Goal: Task Accomplishment & Management: Use online tool/utility

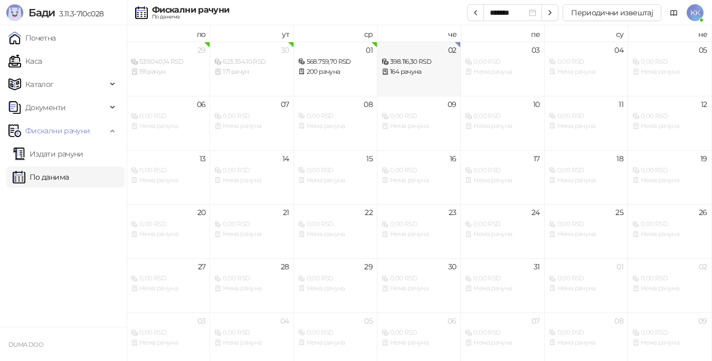
click at [406, 71] on div "164 рачуна" at bounding box center [418, 72] width 74 height 10
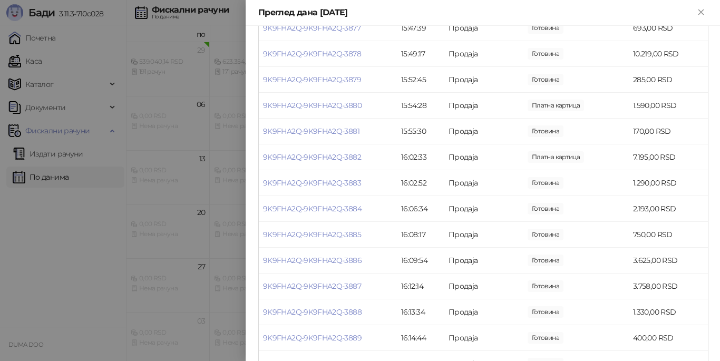
scroll to position [4089, 0]
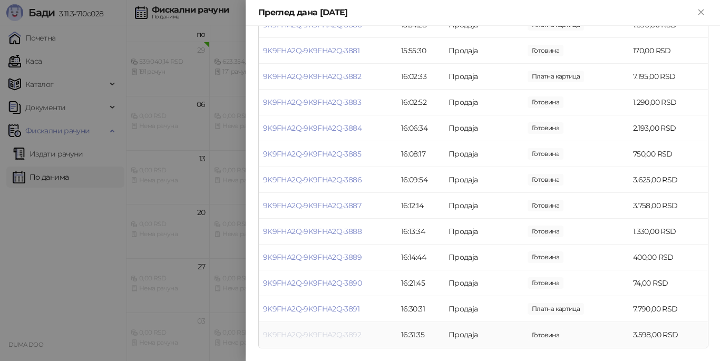
click at [339, 335] on link "9K9FHA2Q-9K9FHA2Q-3892" at bounding box center [312, 334] width 98 height 9
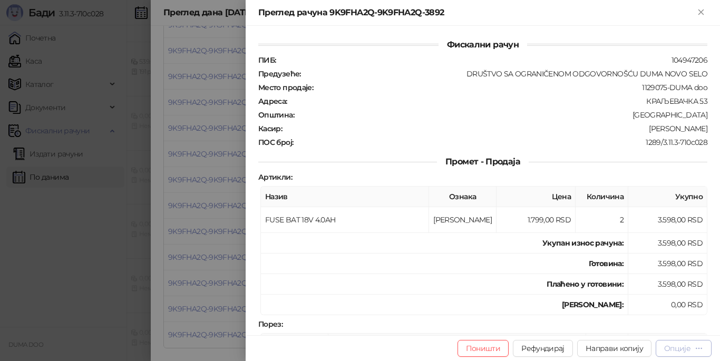
click at [675, 348] on div "Опције" at bounding box center [678, 348] width 26 height 9
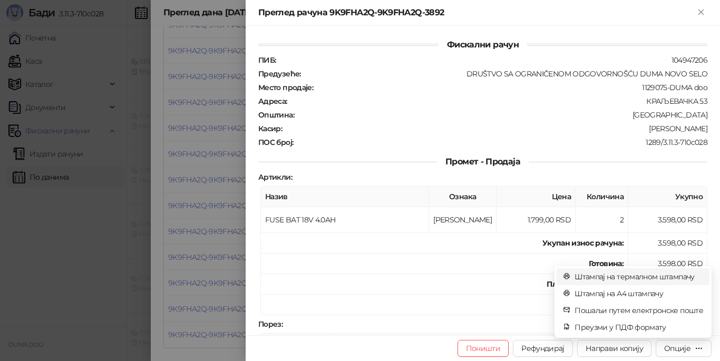
click at [606, 275] on span "Штампај на термалном штампачу" at bounding box center [639, 277] width 129 height 12
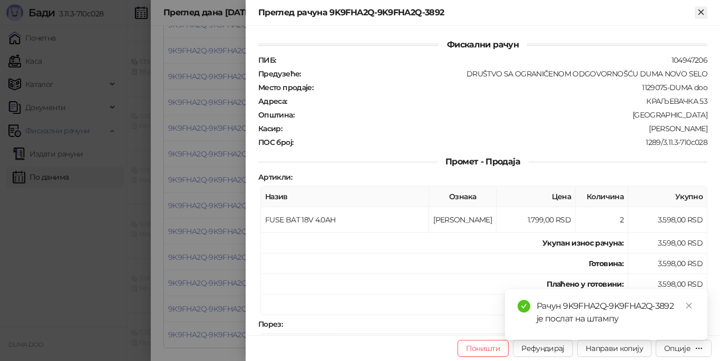
click at [702, 15] on icon "Close" at bounding box center [701, 11] width 9 height 9
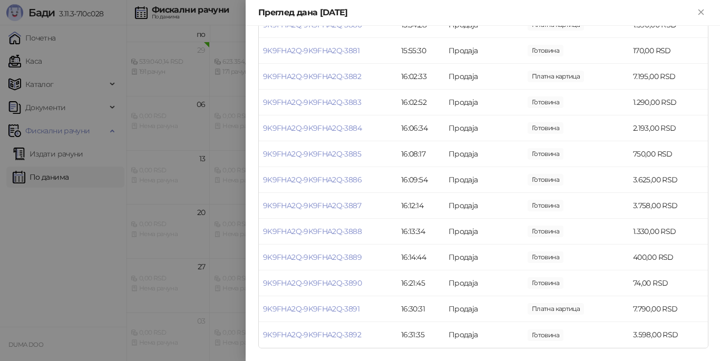
click at [69, 175] on div at bounding box center [360, 180] width 720 height 361
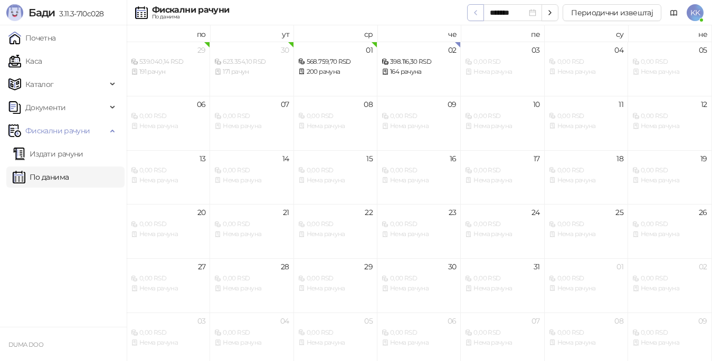
click at [476, 14] on icon "button" at bounding box center [475, 13] width 2 height 4
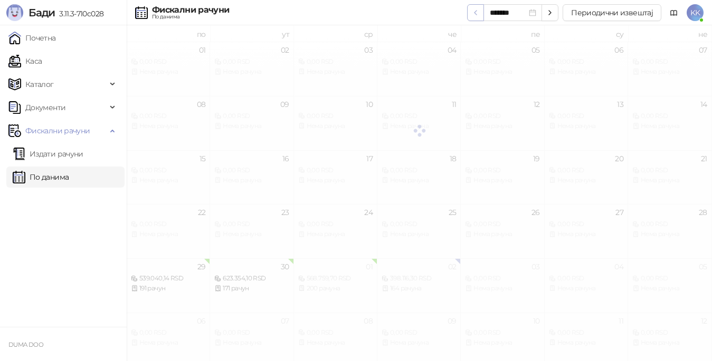
click at [476, 14] on icon "button" at bounding box center [475, 13] width 2 height 4
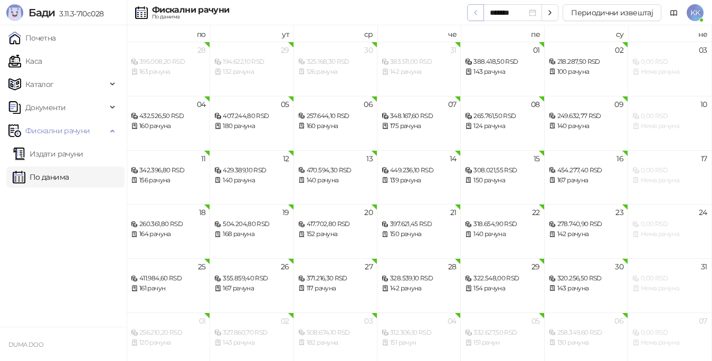
click at [476, 14] on icon "button" at bounding box center [475, 13] width 2 height 4
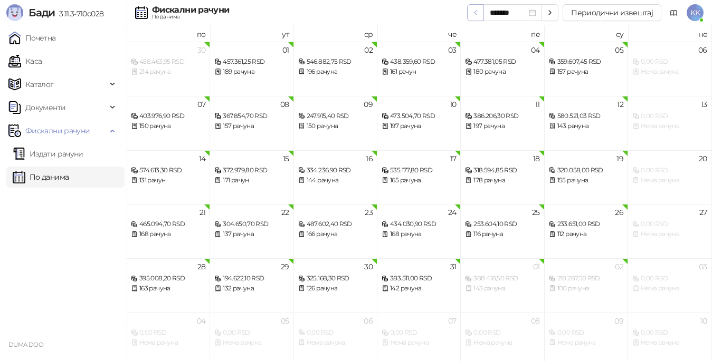
click at [476, 14] on icon "button" at bounding box center [475, 13] width 2 height 4
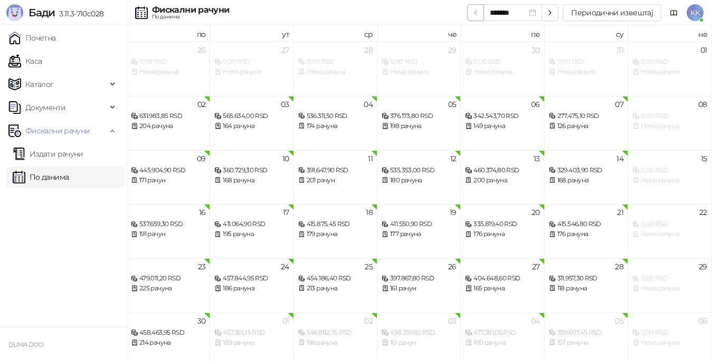
click at [476, 14] on icon "button" at bounding box center [475, 13] width 2 height 4
type input "*******"
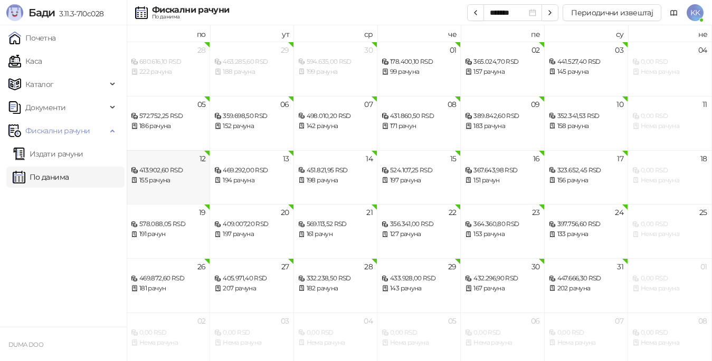
click at [168, 173] on div "413.902,60 RSD" at bounding box center [168, 171] width 74 height 10
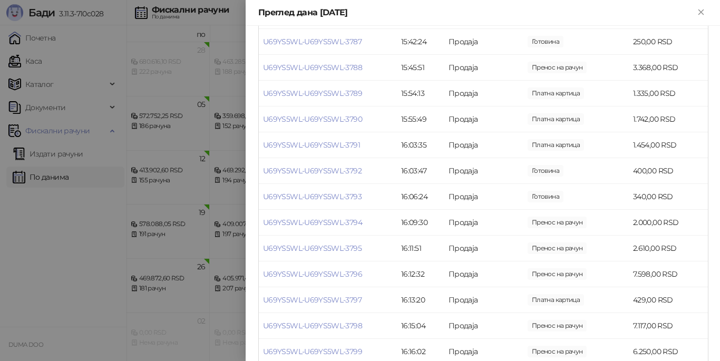
scroll to position [3428, 0]
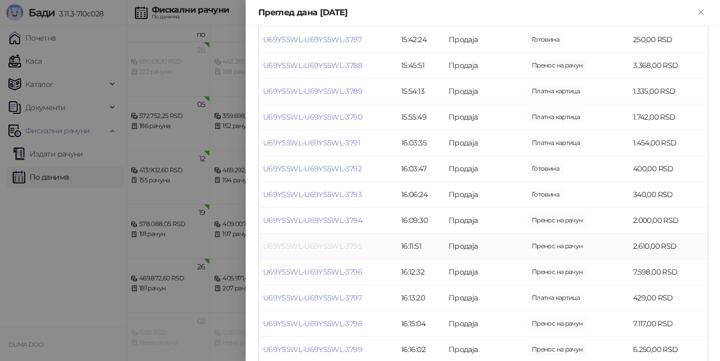
click at [333, 247] on link "U69YS5WL-U69YS5WL-3795" at bounding box center [312, 246] width 99 height 9
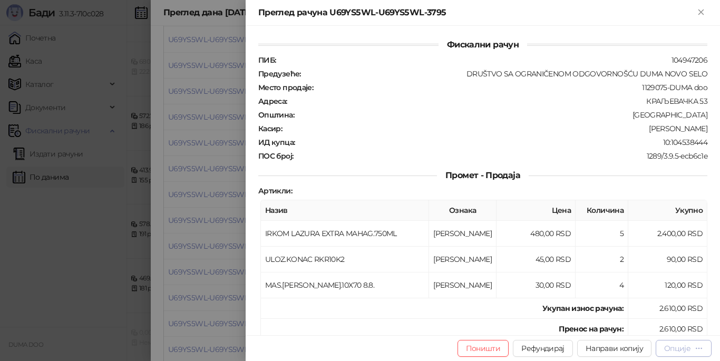
click at [666, 348] on div "Опције" at bounding box center [678, 348] width 26 height 9
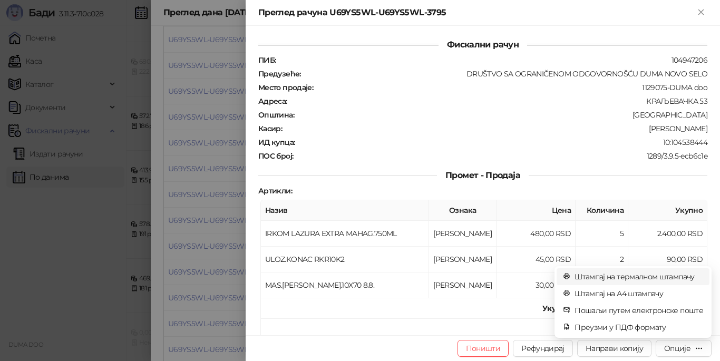
click at [619, 275] on span "Штампај на термалном штампачу" at bounding box center [639, 277] width 129 height 12
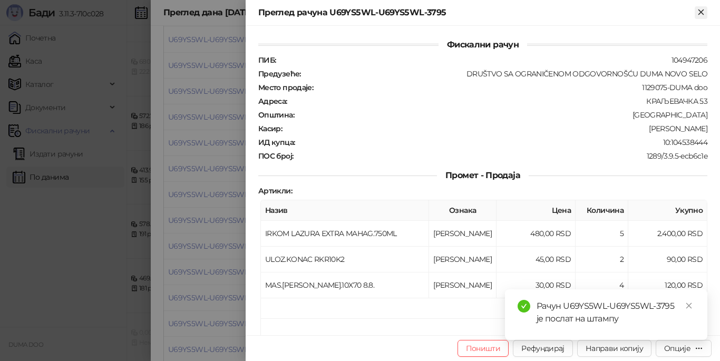
click at [701, 10] on icon "Close" at bounding box center [701, 11] width 9 height 9
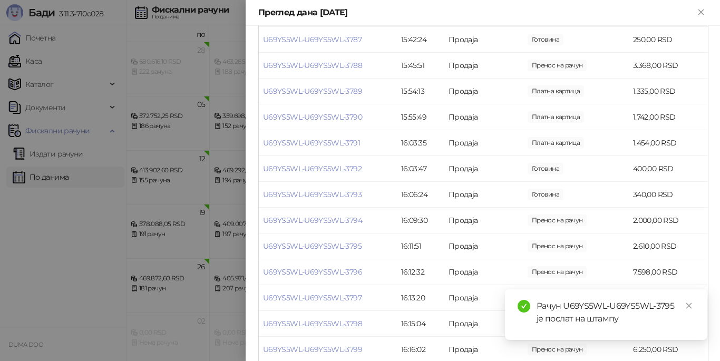
click at [701, 13] on icon "Close" at bounding box center [701, 11] width 5 height 5
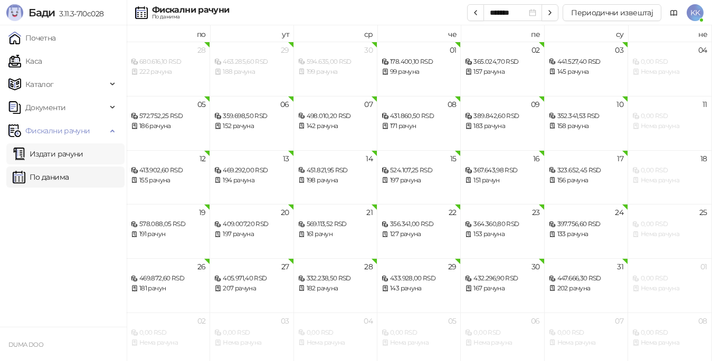
click at [59, 153] on link "Издати рачуни" at bounding box center [48, 153] width 71 height 21
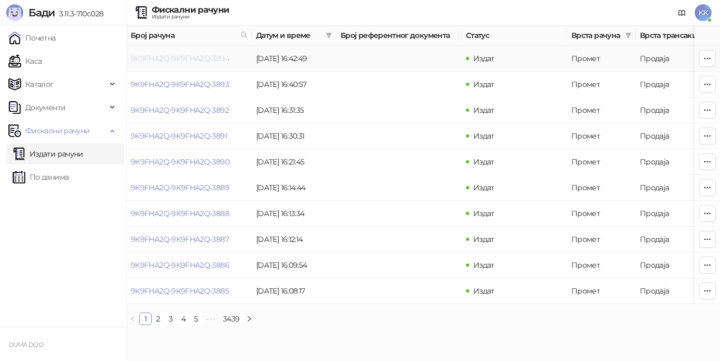
click at [212, 57] on link "9K9FHA2Q-9K9FHA2Q-3894" at bounding box center [180, 58] width 99 height 9
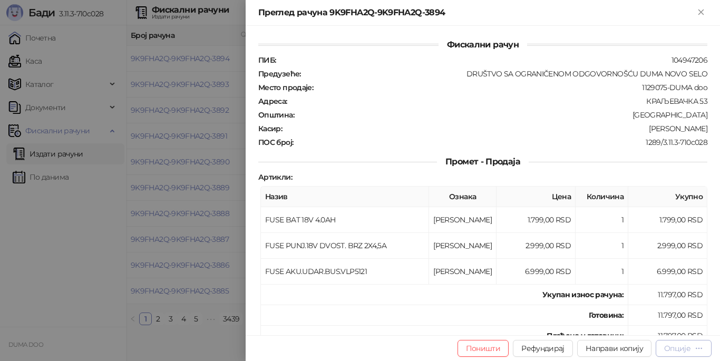
click at [679, 351] on div "Опције" at bounding box center [678, 348] width 26 height 9
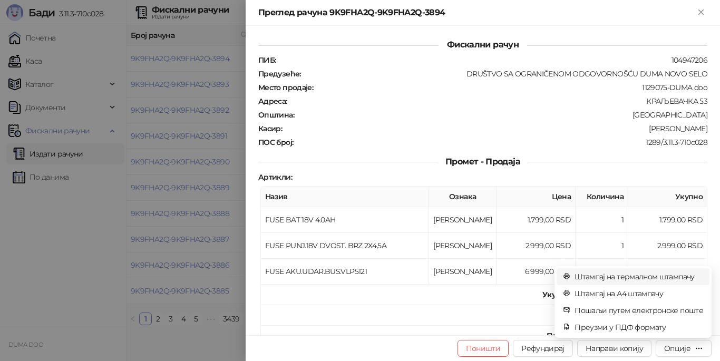
click at [629, 277] on span "Штампај на термалном штампачу" at bounding box center [639, 277] width 129 height 12
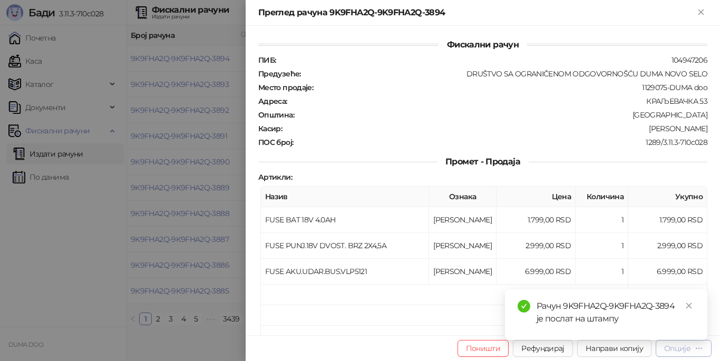
click at [683, 351] on div "Опције" at bounding box center [678, 348] width 26 height 9
click at [630, 278] on span "Штампај на термалном штампачу" at bounding box center [639, 277] width 129 height 12
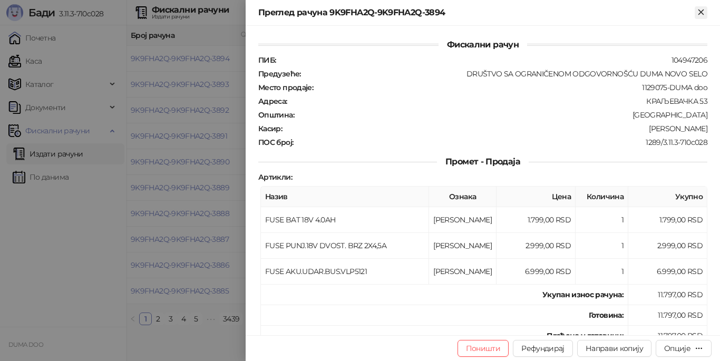
click at [701, 12] on icon "Close" at bounding box center [701, 11] width 5 height 5
